Goal: Transaction & Acquisition: Subscribe to service/newsletter

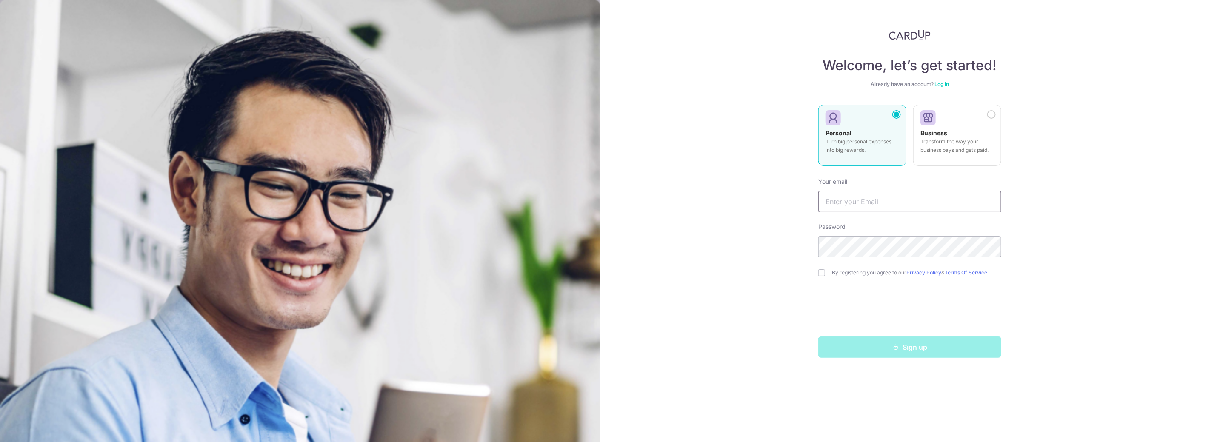
click at [884, 200] on input "text" at bounding box center [909, 201] width 183 height 21
type input "B"
type input "bradjose05@gmail.com"
click at [825, 272] on div "By registering you agree to our Privacy Policy & Terms Of Service" at bounding box center [909, 273] width 183 height 10
click at [821, 274] on input "checkbox" at bounding box center [821, 272] width 7 height 7
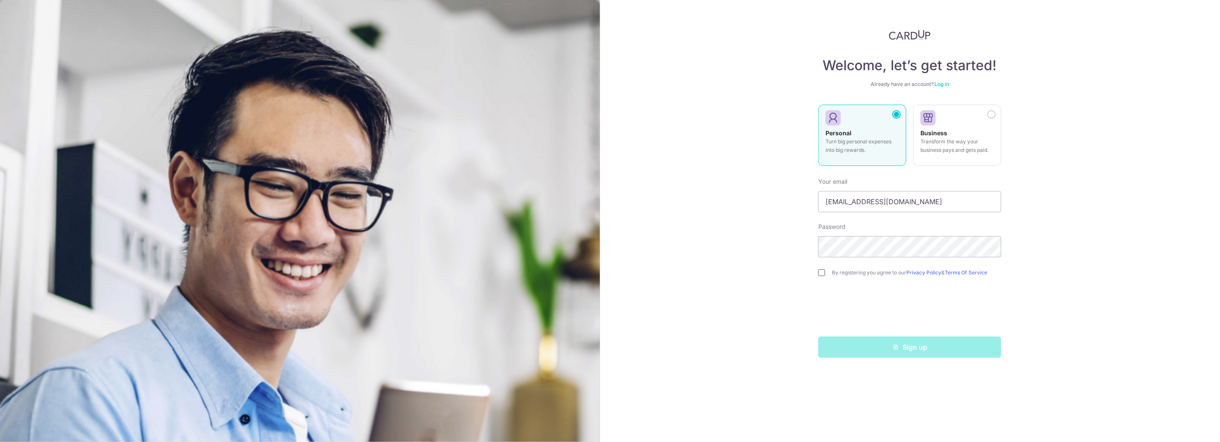
checkbox input "true"
click at [932, 351] on button "Sign up" at bounding box center [909, 346] width 183 height 21
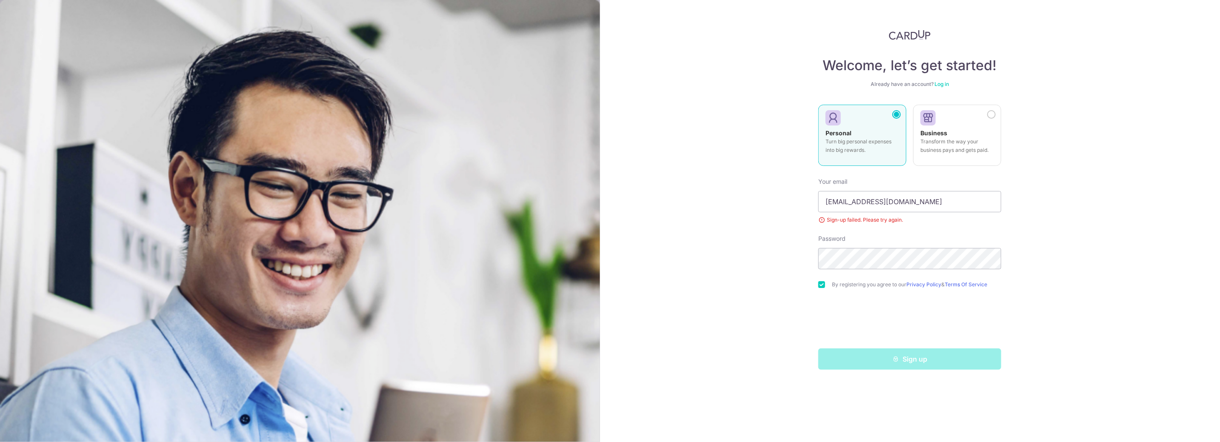
type input "[EMAIL_ADDRESS][DOMAIN_NAME]"
click at [1052, 200] on div "Welcome, let’s get started! Already have an account? Log in Personal Turn big p…" at bounding box center [910, 221] width 620 height 442
click at [1078, 240] on div "Welcome, let’s get started! Already have an account? Log in Personal Turn big p…" at bounding box center [910, 221] width 620 height 442
click at [917, 363] on button "Sign up" at bounding box center [909, 358] width 183 height 21
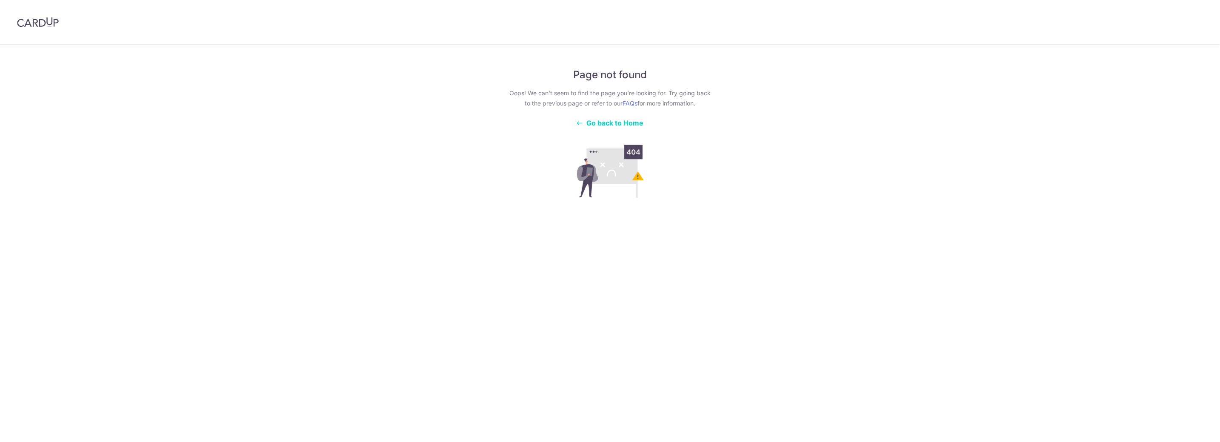
click at [627, 125] on span "Go back to Home" at bounding box center [615, 123] width 57 height 9
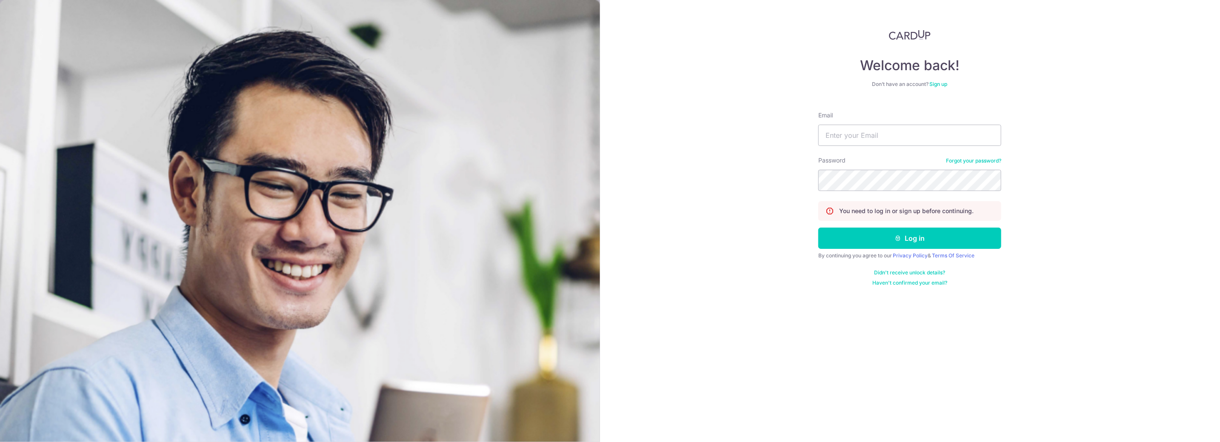
click at [940, 83] on link "Sign up" at bounding box center [938, 84] width 18 height 6
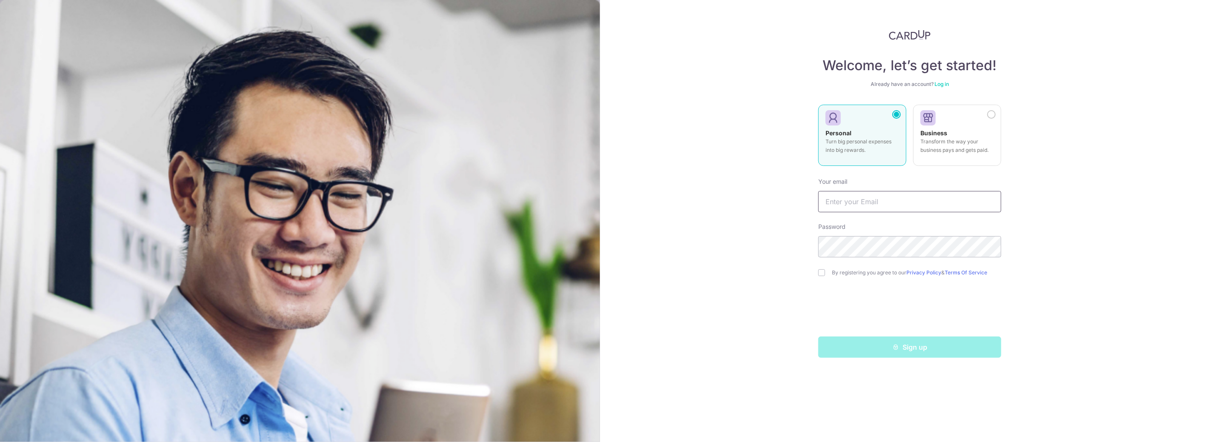
click at [868, 204] on input "text" at bounding box center [909, 201] width 183 height 21
type input "bradjose05@gmai"
click at [846, 202] on input "text" at bounding box center [909, 201] width 183 height 21
type input "bradjose05@gmail.com"
click at [824, 270] on input "checkbox" at bounding box center [821, 272] width 7 height 7
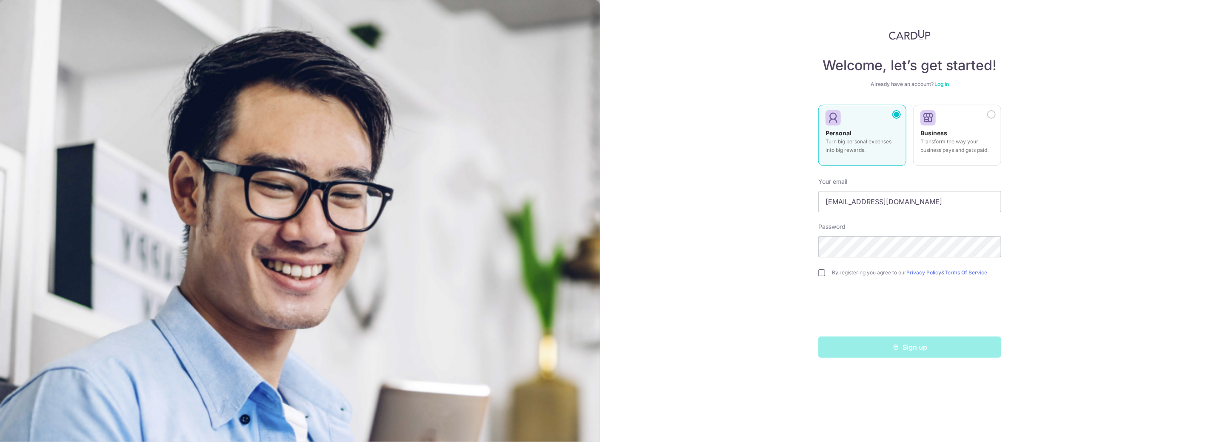
checkbox input "true"
click at [925, 350] on button "Sign up" at bounding box center [909, 346] width 183 height 21
click at [897, 125] on label "Personal Turn big personal expenses into big rewards." at bounding box center [862, 135] width 88 height 61
click at [869, 207] on input "text" at bounding box center [909, 201] width 183 height 21
click at [868, 201] on input "text" at bounding box center [909, 201] width 183 height 21
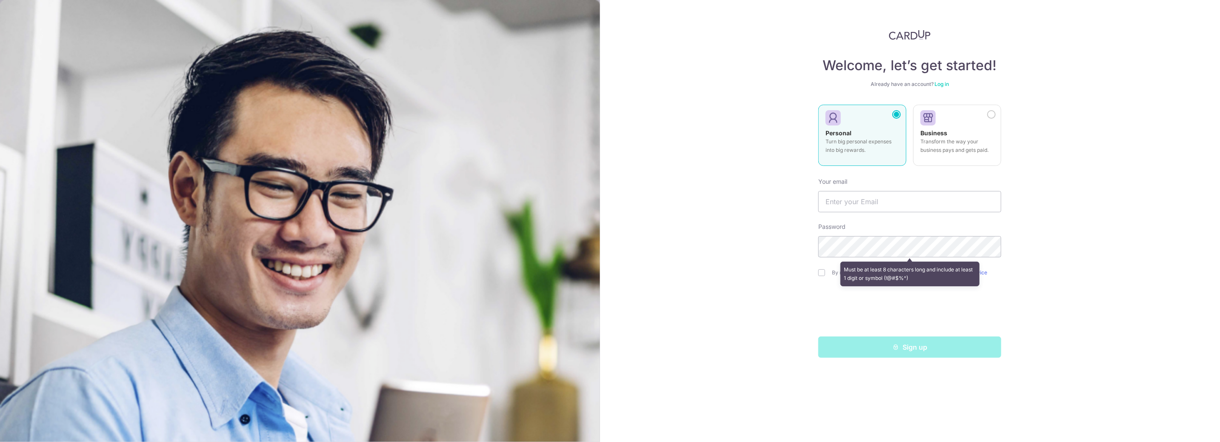
click at [1040, 237] on div "Welcome, let’s get started! Already have an account? Log in Personal Turn big p…" at bounding box center [910, 221] width 620 height 442
click at [773, 285] on div "Welcome, let’s get started! Already have an account? Log in Personal Turn big p…" at bounding box center [910, 221] width 620 height 442
click at [848, 202] on input "text" at bounding box center [909, 201] width 183 height 21
type input "bradjose05@gmail.com"
click at [1009, 242] on div "Welcome, let’s get started! Already have an account? Log in Personal Turn big p…" at bounding box center [910, 221] width 620 height 442
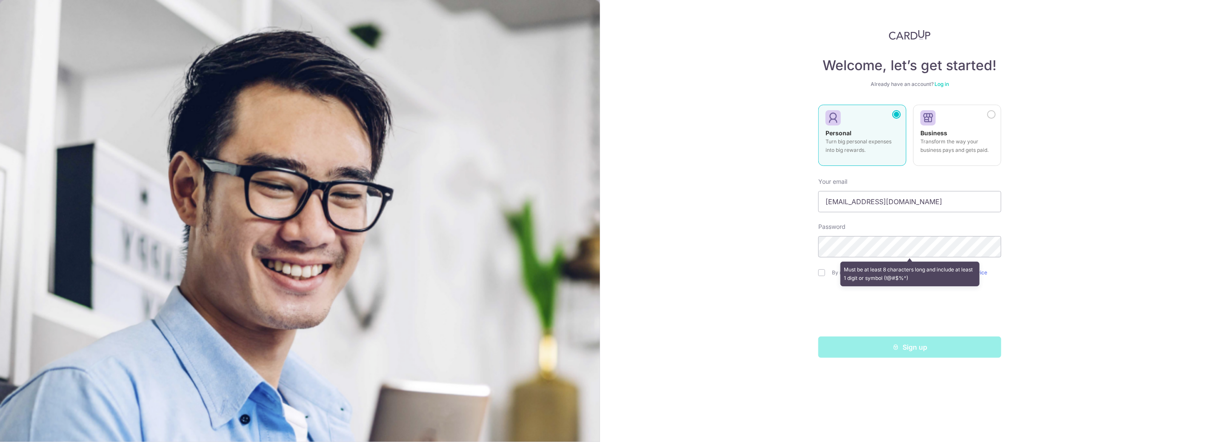
click at [1018, 313] on div "Welcome, let’s get started! Already have an account? Log in Personal Turn big p…" at bounding box center [910, 221] width 620 height 442
click at [796, 314] on div "Welcome, let’s get started! Already have an account? Log in Personal Turn big p…" at bounding box center [910, 221] width 620 height 442
click at [804, 294] on div "Welcome, let’s get started! Already have an account? Log in Personal Turn big p…" at bounding box center [910, 221] width 620 height 442
click at [825, 271] on div "Must be at least 8 characters long and include at least 1 digit or symbol (!@#$…" at bounding box center [909, 273] width 183 height 31
click at [822, 273] on div "Must be at least 8 characters long and include at least 1 digit or symbol (!@#$…" at bounding box center [909, 273] width 183 height 31
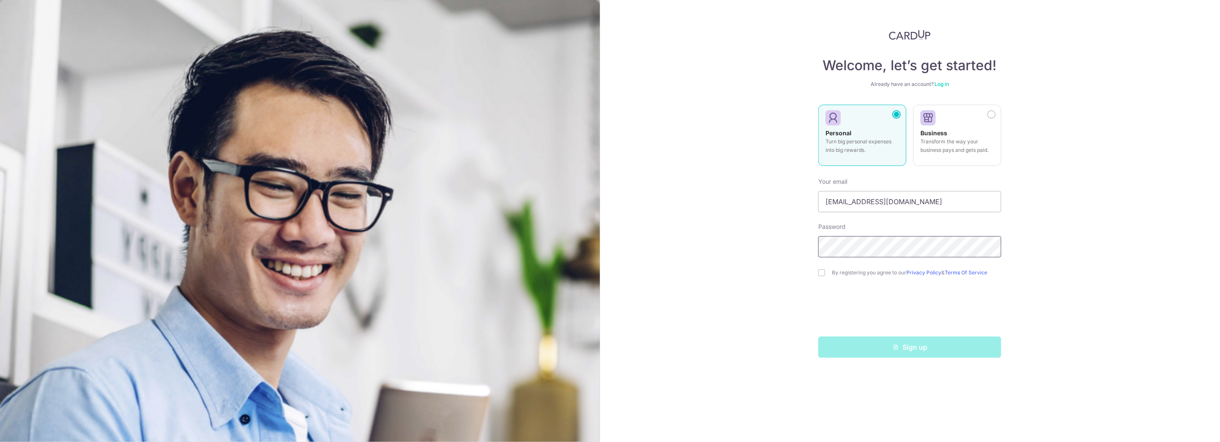
click at [794, 246] on div "Welcome, let’s get started! Already have an account? Log in Personal Turn big p…" at bounding box center [910, 221] width 620 height 442
click at [787, 306] on div "Welcome, let’s get started! Already have an account? Log in Personal Turn big p…" at bounding box center [910, 221] width 620 height 442
click at [828, 291] on form "Your email bradjose05@gmail.com Password Must be at least 8 characters long and…" at bounding box center [909, 264] width 183 height 187
click at [787, 248] on div "Welcome, let’s get started! Already have an account? Log in Personal Turn big p…" at bounding box center [910, 221] width 620 height 442
click at [821, 273] on input "checkbox" at bounding box center [821, 272] width 7 height 7
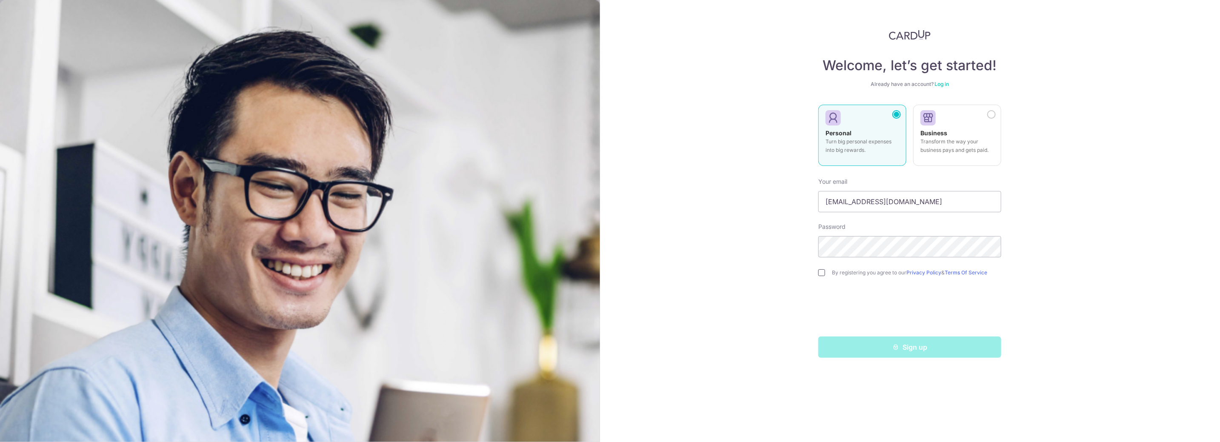
checkbox input "true"
click at [887, 351] on button "Sign up" at bounding box center [909, 346] width 183 height 21
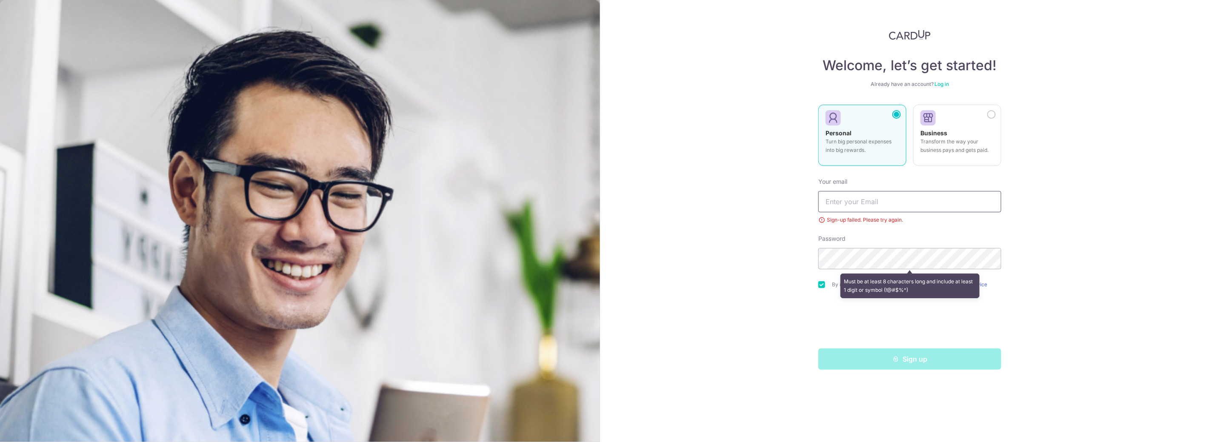
click at [863, 207] on input "text" at bounding box center [909, 201] width 183 height 21
